Goal: Answer question/provide support

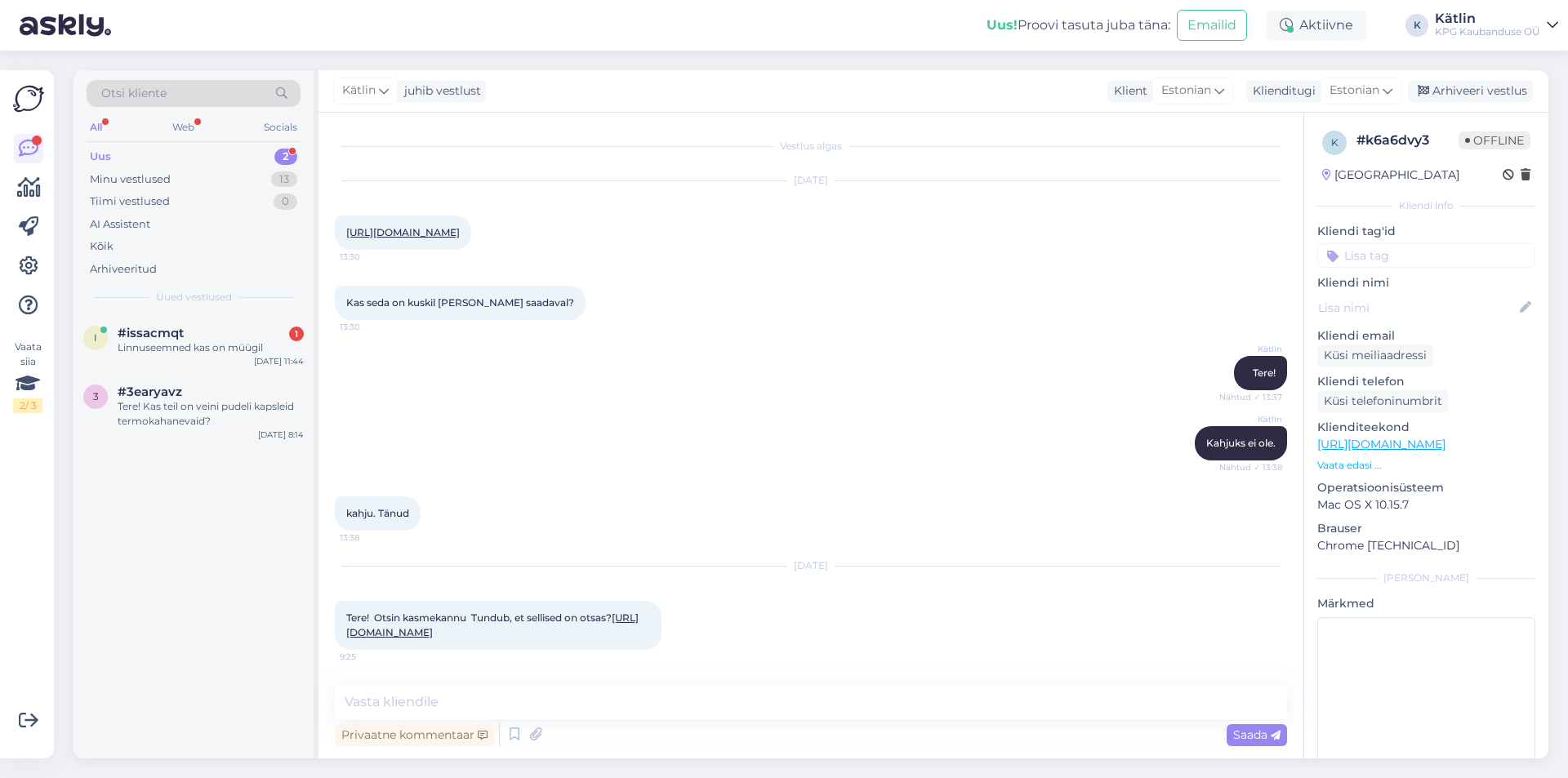
drag, startPoint x: 0, startPoint y: 0, endPoint x: 371, endPoint y: 418, distance: 558.9
click at [259, 344] on div "Linnuseemned kas on müügil" at bounding box center [211, 348] width 186 height 15
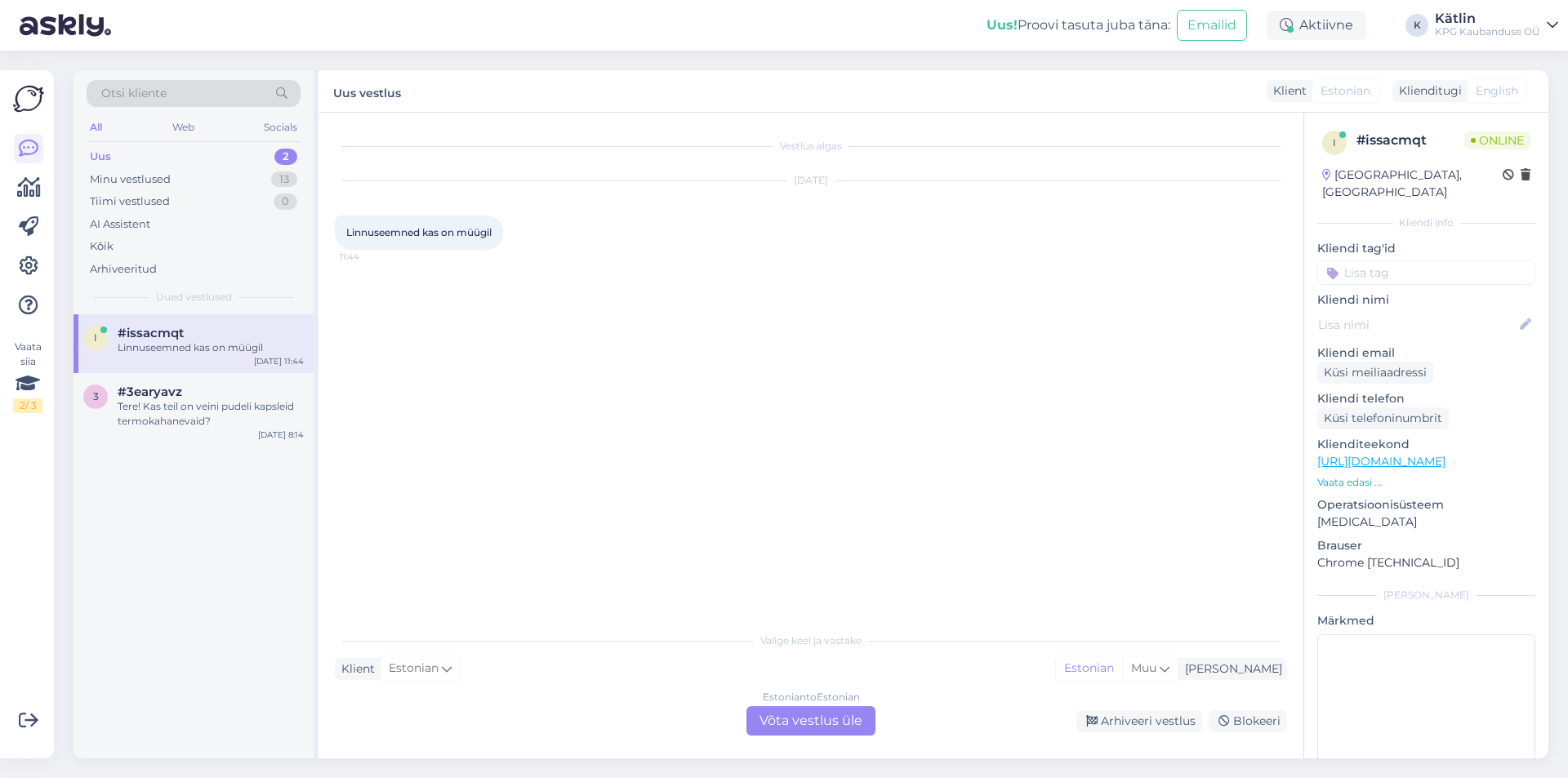
click at [764, 717] on div "Estonian to Estonian Võta vestlus üle" at bounding box center [811, 720] width 129 height 29
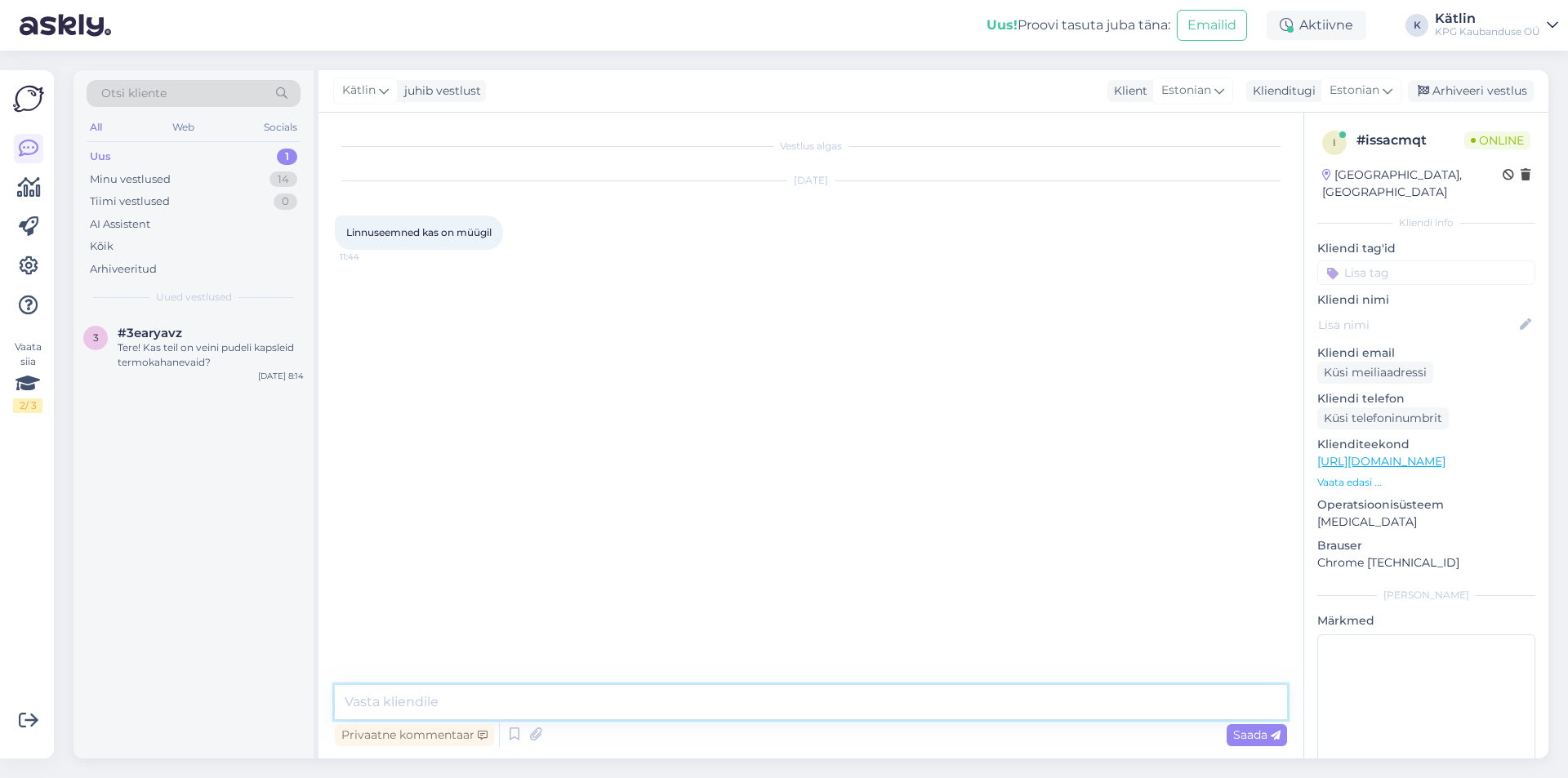
click at [755, 698] on textarea at bounding box center [810, 702] width 953 height 35
type textarea "Tere!"
paste textarea "[URL][DOMAIN_NAME]"
type textarea "[URL][DOMAIN_NAME]"
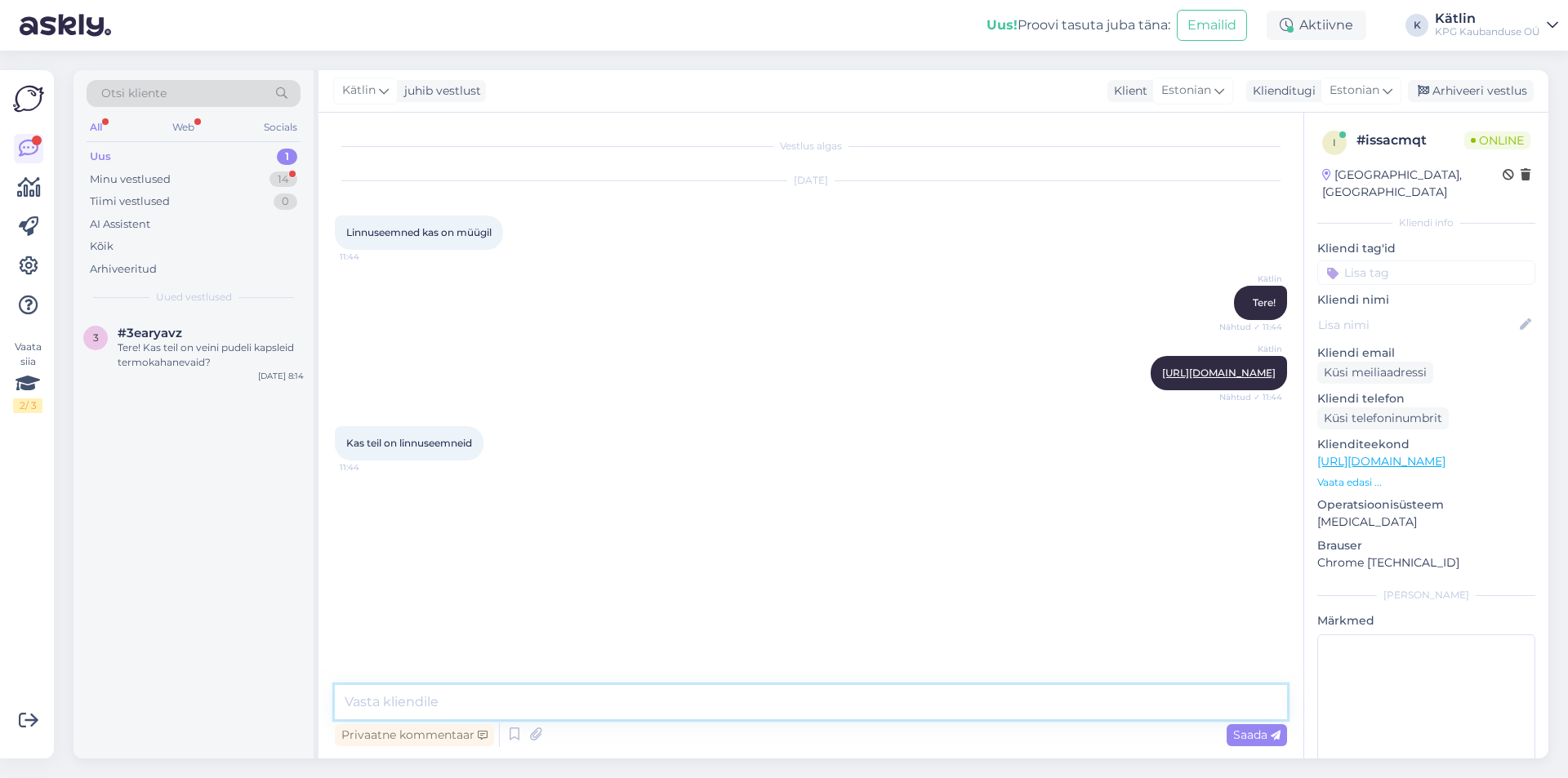
click at [467, 703] on textarea at bounding box center [810, 702] width 953 height 35
click at [1336, 30] on div "Aktiivne" at bounding box center [1316, 24] width 99 height 29
click at [1309, 95] on button "30 minutit" at bounding box center [1316, 101] width 73 height 18
